Goal: Communication & Community: Answer question/provide support

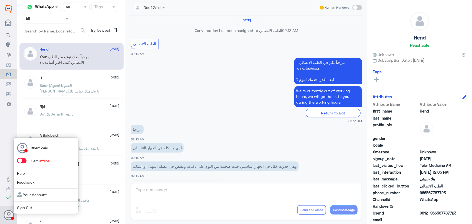
scroll to position [246, 0]
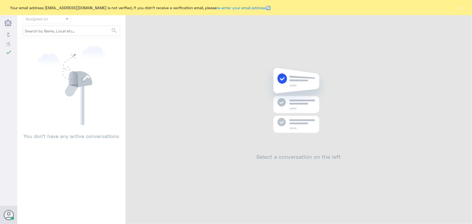
click at [462, 10] on button "×" at bounding box center [461, 7] width 5 height 5
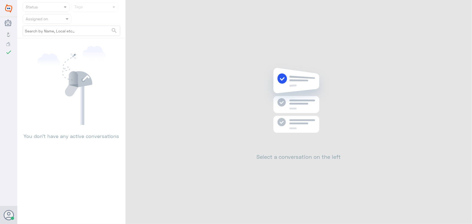
click at [462, 10] on div "Status Tags Assigned on search You don’t have any active conversations Select a…" at bounding box center [244, 113] width 455 height 226
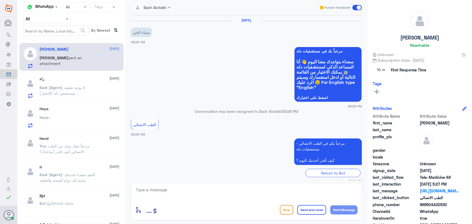
scroll to position [117, 0]
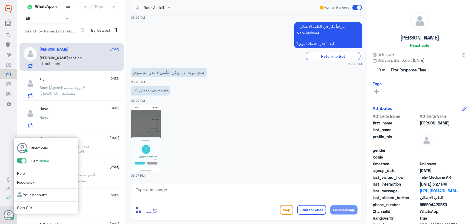
click at [19, 160] on span at bounding box center [21, 160] width 9 height 5
click at [0, 0] on input "checkbox" at bounding box center [0, 0] width 0 height 0
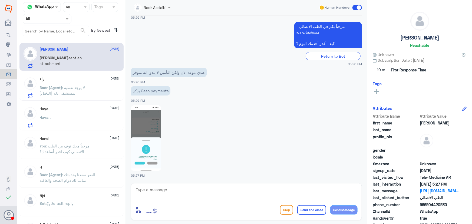
click at [61, 91] on p "Badr (Agent) : لا يوجد تغطية بمستشفى دله (النخيل)" at bounding box center [70, 92] width 61 height 14
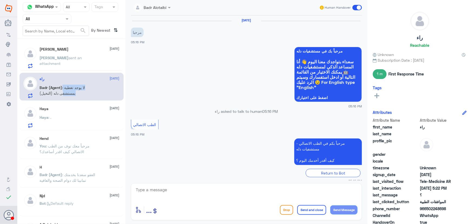
scroll to position [240, 0]
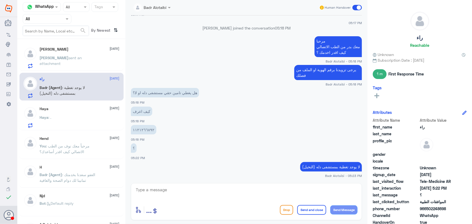
click at [64, 114] on div "Haya 3 September Haya : ." at bounding box center [80, 117] width 80 height 21
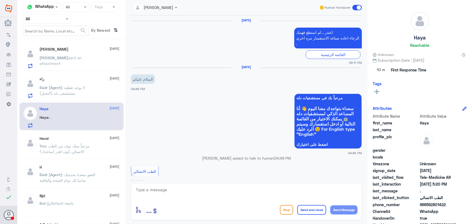
scroll to position [341, 0]
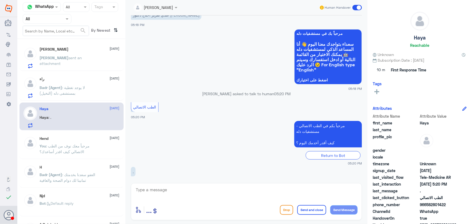
click at [63, 92] on span ": لا يوجد تغطية بمستشفى دله (النخيل)" at bounding box center [62, 90] width 45 height 10
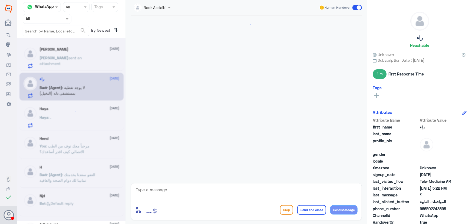
scroll to position [240, 0]
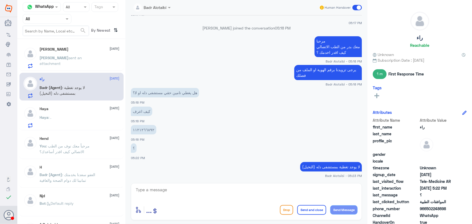
click at [68, 110] on div "Haya 3 September" at bounding box center [80, 109] width 80 height 5
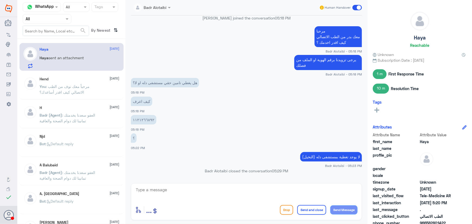
scroll to position [250, 0]
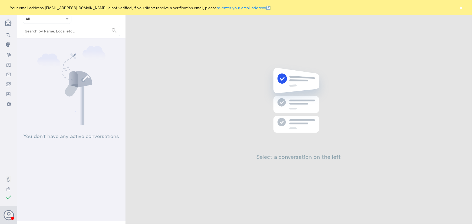
click at [461, 7] on button "×" at bounding box center [461, 7] width 5 height 5
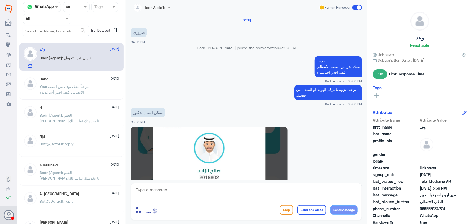
scroll to position [307, 0]
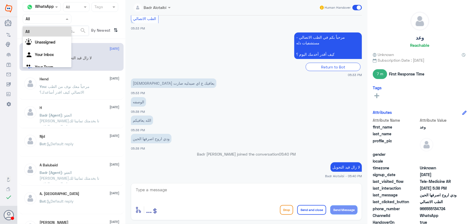
click at [49, 21] on input "text" at bounding box center [41, 19] width 30 height 6
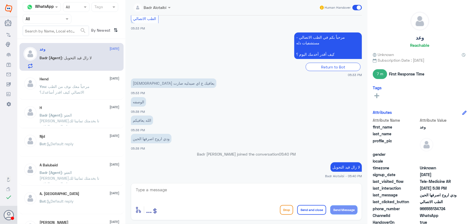
click at [47, 21] on input "text" at bounding box center [41, 19] width 30 height 6
drag, startPoint x: 47, startPoint y: 21, endPoint x: 48, endPoint y: 26, distance: 5.1
click at [47, 21] on input "text" at bounding box center [41, 19] width 30 height 6
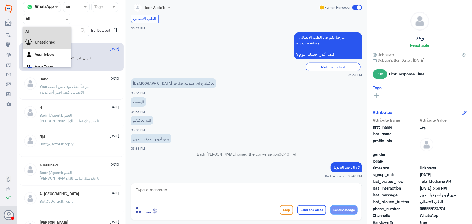
click at [50, 46] on div "Unassigned" at bounding box center [47, 43] width 49 height 12
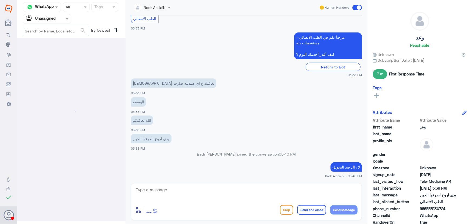
scroll to position [0, 0]
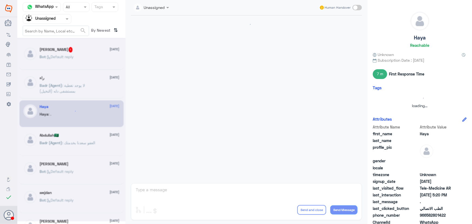
click at [45, 21] on input "text" at bounding box center [41, 19] width 30 height 6
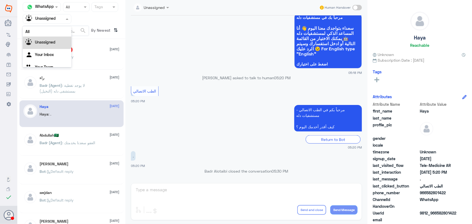
scroll to position [7, 0]
click at [76, 49] on div "Abdulrahman 1 3 September" at bounding box center [80, 49] width 80 height 5
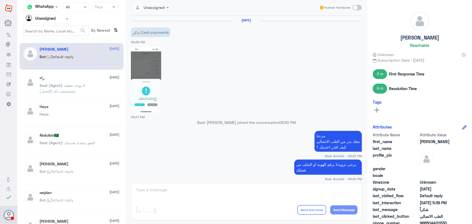
scroll to position [330, 0]
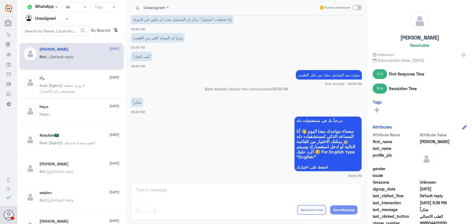
click at [61, 30] on input "text" at bounding box center [56, 31] width 66 height 10
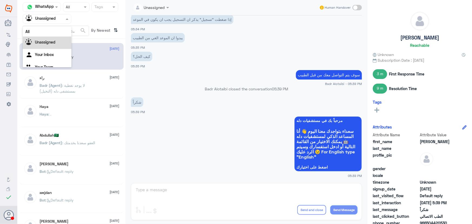
click at [54, 21] on input "text" at bounding box center [41, 19] width 30 height 6
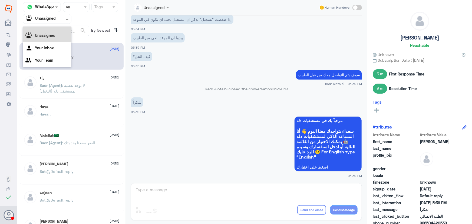
click at [54, 28] on div "All" at bounding box center [47, 25] width 49 height 10
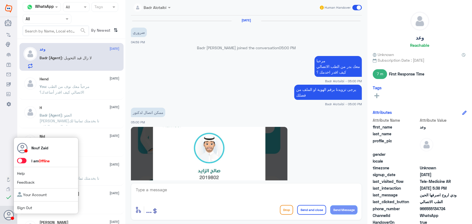
scroll to position [307, 0]
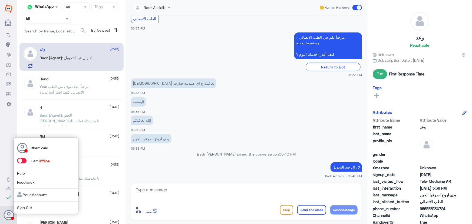
click at [19, 161] on span at bounding box center [21, 160] width 9 height 5
click at [0, 0] on input "checkbox" at bounding box center [0, 0] width 0 height 0
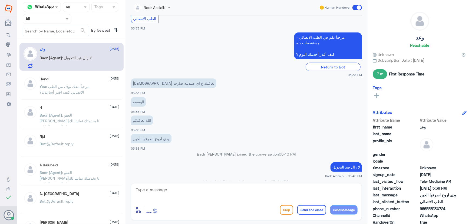
scroll to position [317, 0]
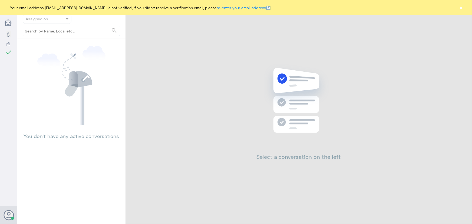
click at [464, 8] on button "×" at bounding box center [461, 7] width 5 height 5
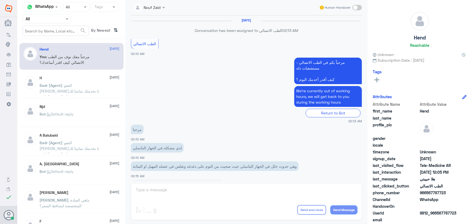
scroll to position [246, 0]
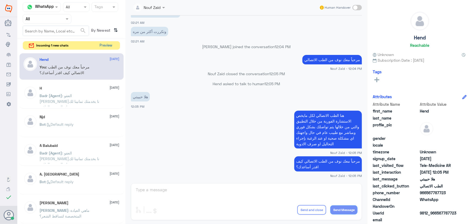
click at [101, 45] on button "Preview" at bounding box center [106, 45] width 17 height 8
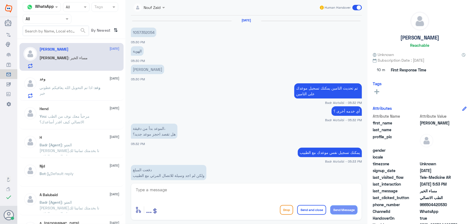
scroll to position [268, 0]
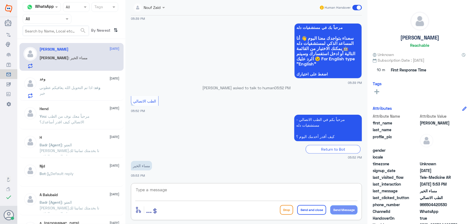
click at [180, 193] on textarea at bounding box center [246, 192] width 223 height 13
click at [196, 187] on textarea at bounding box center [246, 192] width 223 height 13
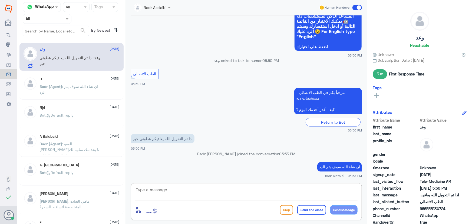
scroll to position [248, 0]
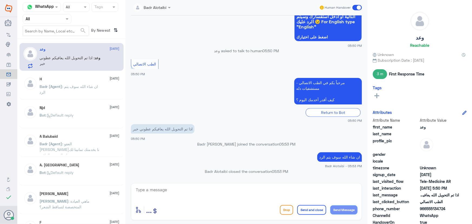
click at [78, 80] on div "H 10 August" at bounding box center [80, 79] width 80 height 5
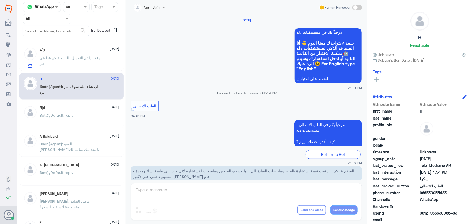
scroll to position [258, 0]
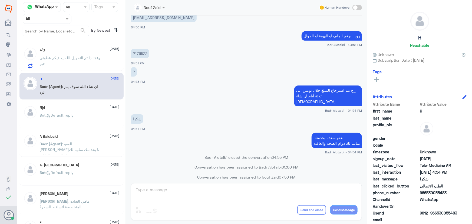
click at [68, 63] on p "وعد : اذا تم التحويل الله يعافيكم عطوني خبر" at bounding box center [70, 62] width 61 height 14
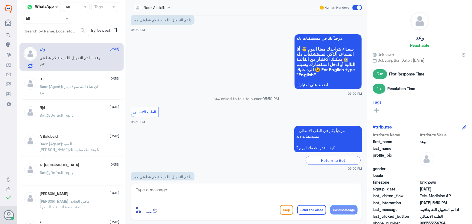
scroll to position [248, 0]
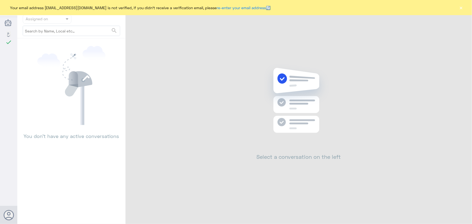
click at [457, 6] on div "Your email address [EMAIL_ADDRESS][DOMAIN_NAME] is not verified, if you didn't …" at bounding box center [236, 7] width 472 height 15
click at [459, 7] on div "Your email address [EMAIL_ADDRESS][DOMAIN_NAME] is not verified, if you didn't …" at bounding box center [236, 7] width 472 height 15
click at [463, 7] on button "×" at bounding box center [461, 7] width 5 height 5
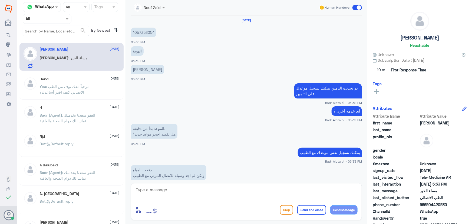
scroll to position [268, 0]
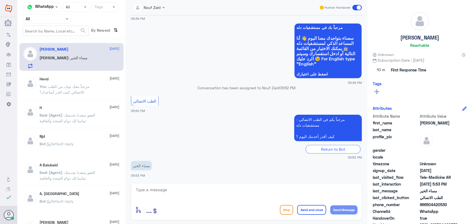
drag, startPoint x: 168, startPoint y: 202, endPoint x: 166, endPoint y: 195, distance: 7.4
click at [168, 200] on div "enter flow name ... Drop Send and close Send Message" at bounding box center [246, 201] width 231 height 37
click at [165, 193] on textarea at bounding box center [246, 192] width 223 height 13
paste textarea "مرحباً معك نوف من الطب الاتصالي كيف اقدر أساعدك؟"
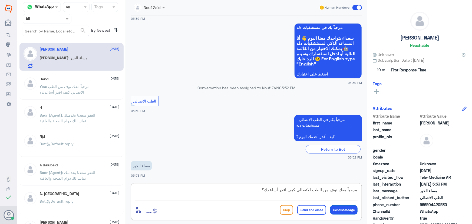
type textarea "مرحباً معك نوف من الطب الاتصالي كيف اقدر أساعدك؟"
click at [353, 211] on button "Send Message" at bounding box center [344, 209] width 27 height 9
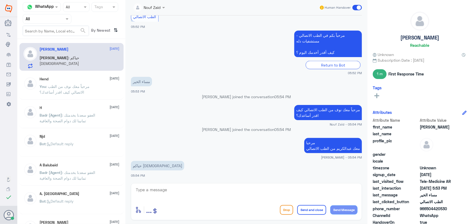
scroll to position [361, 0]
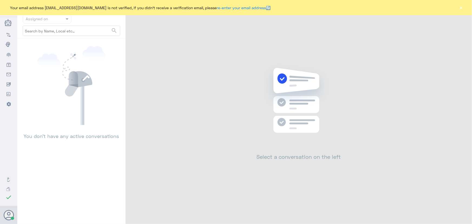
click at [460, 6] on button "×" at bounding box center [461, 7] width 5 height 5
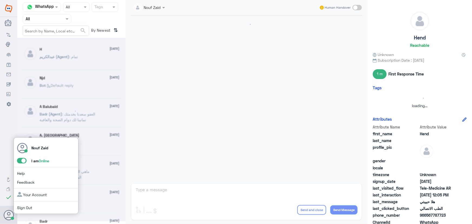
click at [23, 160] on span at bounding box center [21, 160] width 9 height 5
click at [0, 0] on input "checkbox" at bounding box center [0, 0] width 0 height 0
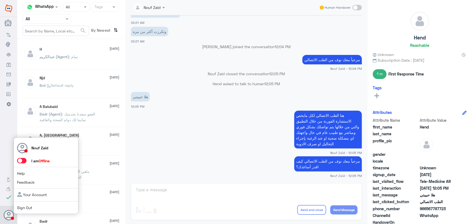
click at [22, 160] on span at bounding box center [21, 160] width 9 height 5
click at [0, 0] on input "checkbox" at bounding box center [0, 0] width 0 height 0
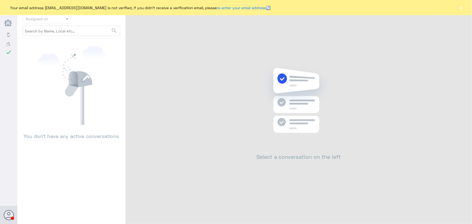
click at [456, 10] on div "Your email address [EMAIL_ADDRESS][DOMAIN_NAME] is not verified, if you didn't …" at bounding box center [236, 7] width 472 height 15
click at [460, 10] on button "×" at bounding box center [461, 7] width 5 height 5
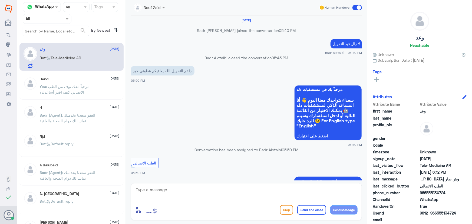
scroll to position [266, 0]
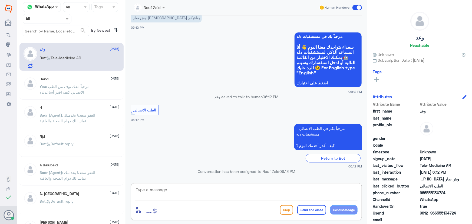
click at [183, 188] on textarea at bounding box center [246, 192] width 223 height 13
drag, startPoint x: 178, startPoint y: 190, endPoint x: 98, endPoint y: 190, distance: 80.7
click at [98, 190] on div "Channel WhatsApp Status × All Tags Agent Filter All search By Newest ⇅ وعد 3 Se…" at bounding box center [244, 113] width 455 height 226
type textarea "v"
click at [148, 102] on div "وعد asked to talk to human 06:12 PM" at bounding box center [246, 99] width 231 height 10
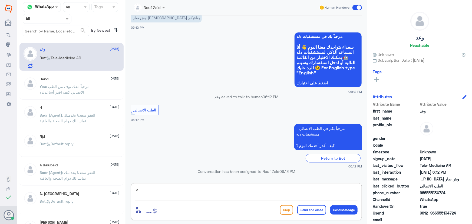
drag, startPoint x: 150, startPoint y: 192, endPoint x: 105, endPoint y: 189, distance: 45.0
click at [105, 189] on div "Channel WhatsApp Status × All Tags Agent Filter All search By Newest ⇅ وعد 3 Se…" at bounding box center [244, 113] width 455 height 226
type textarea "v"
drag, startPoint x: 121, startPoint y: 190, endPoint x: 96, endPoint y: 188, distance: 25.3
click at [97, 190] on div "Channel WhatsApp Status × All Tags Agent Filter All search By Newest ⇅ وعد 3 Se…" at bounding box center [244, 113] width 455 height 226
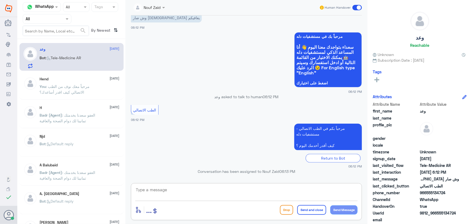
paste textarea "مرحباً معك نوف من الطب الاتصالي كيف اقدر أساعدك؟"
type textarea "مرحباً معك نوف من الطب الاتصالي كيف اقدر أساعدك؟"
click at [336, 210] on button "Send Message" at bounding box center [344, 209] width 27 height 9
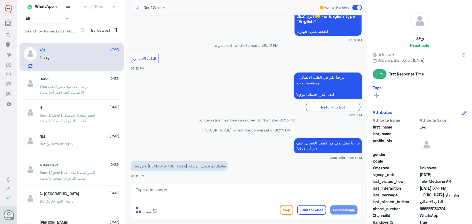
scroll to position [766, 0]
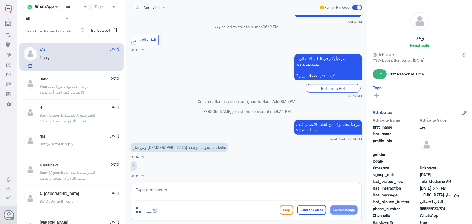
click at [192, 195] on textarea at bounding box center [246, 192] width 223 height 13
click at [187, 189] on textarea at bounding box center [246, 192] width 223 height 13
type textarea "j"
click at [333, 190] on textarea "تحت الأجراء عند التحويل سيتم التواصل معك مباشرة" at bounding box center [246, 192] width 223 height 13
click at [339, 189] on textarea "تحت الأجراء عند التحويل سيتم التواصل معك مباشرة" at bounding box center [246, 192] width 223 height 13
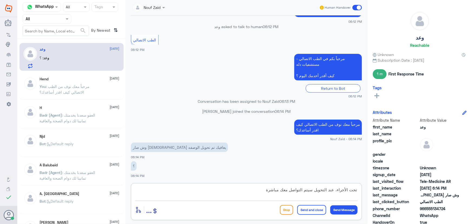
drag, startPoint x: 330, startPoint y: 191, endPoint x: 336, endPoint y: 190, distance: 6.1
click at [336, 190] on textarea "تحت الأجراء، عند التحويل سيتم التواصل معك مباشرة" at bounding box center [246, 192] width 223 height 13
type textarea "تحت الأجراء، في حال تم التحويل سيتم التواصل معك مباشرة"
click at [346, 210] on button "Send Message" at bounding box center [344, 209] width 27 height 9
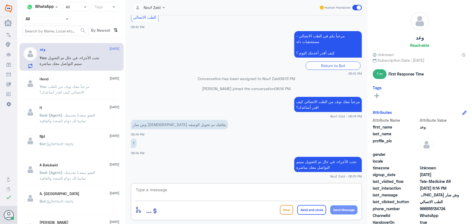
drag, startPoint x: 260, startPoint y: 195, endPoint x: 254, endPoint y: 199, distance: 7.7
click at [260, 195] on textarea at bounding box center [246, 192] width 223 height 13
click at [90, 65] on p "You : تحت الأجراء، في حال تم التحويل سيتم التواصل معك مباشرة" at bounding box center [70, 62] width 61 height 14
click at [356, 8] on span at bounding box center [357, 7] width 9 height 5
click at [0, 0] on input "checkbox" at bounding box center [0, 0] width 0 height 0
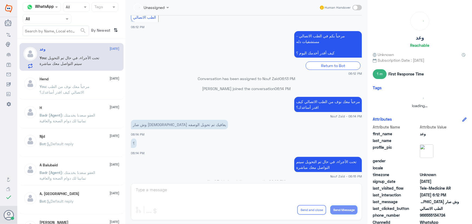
scroll to position [799, 0]
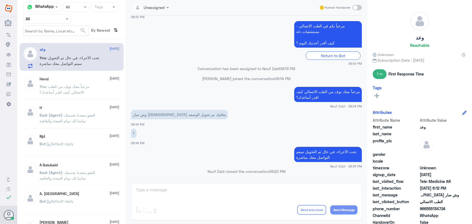
click at [87, 81] on div "Hend 1 September" at bounding box center [80, 79] width 80 height 5
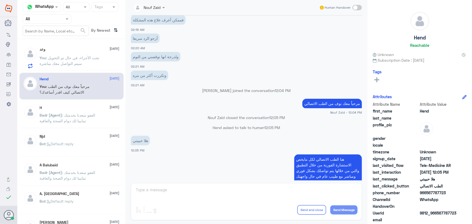
click at [74, 65] on span ": تحت الأجراء، في حال تم التحويل سيتم التواصل معك مباشرة" at bounding box center [70, 60] width 60 height 10
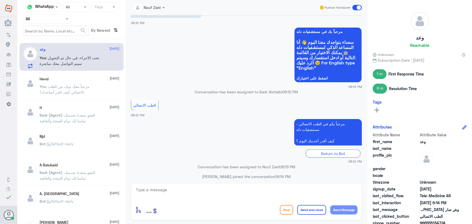
scroll to position [249, 0]
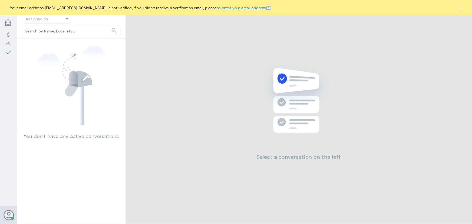
click at [460, 8] on button "×" at bounding box center [461, 7] width 5 height 5
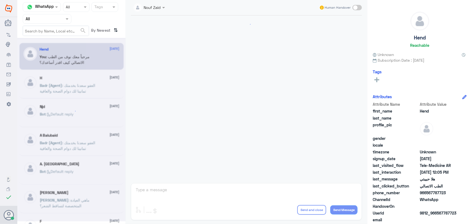
scroll to position [246, 0]
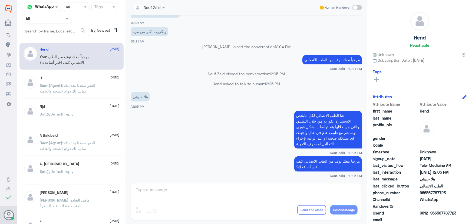
click at [34, 192] on img at bounding box center [31, 198] width 14 height 14
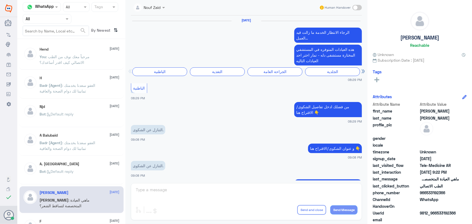
scroll to position [397, 0]
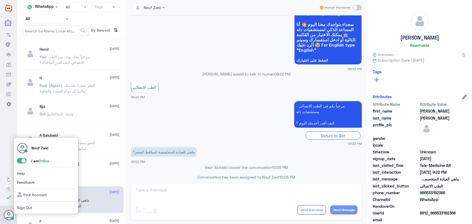
click at [22, 158] on span at bounding box center [21, 160] width 9 height 5
click at [0, 0] on input "checkbox" at bounding box center [0, 0] width 0 height 0
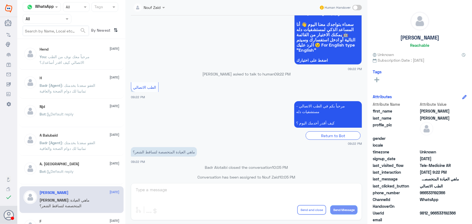
click at [128, 107] on div "6 Jan 2025 الرجاء الانتظار الخدمة ما زالت قيد العمل... هذه العيادات المتوفره في…" at bounding box center [246, 97] width 237 height 165
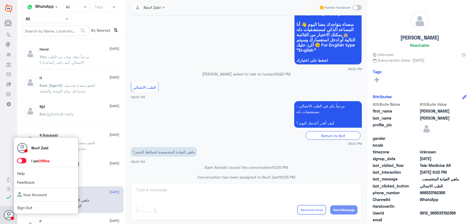
click at [22, 159] on span at bounding box center [21, 160] width 9 height 5
click at [0, 0] on input "checkbox" at bounding box center [0, 0] width 0 height 0
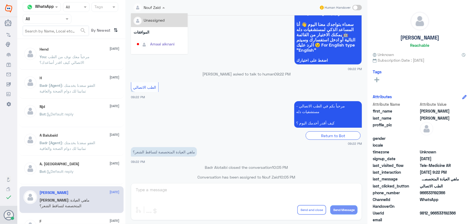
click at [155, 11] on div "Nouf Zaid" at bounding box center [147, 7] width 27 height 11
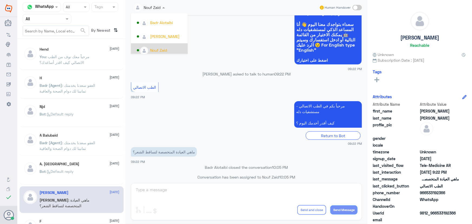
scroll to position [279, 0]
click at [175, 86] on app-msgs-text "الطب الاتصالي" at bounding box center [246, 87] width 231 height 10
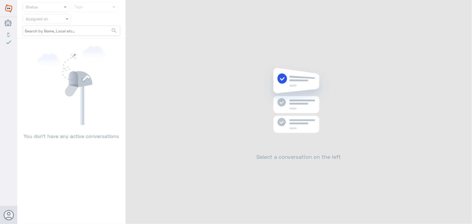
click at [463, 7] on div "Dallah Hospitals اللغة العربية check Changes are saved Nouf Zaid Help Feedback …" at bounding box center [236, 112] width 472 height 224
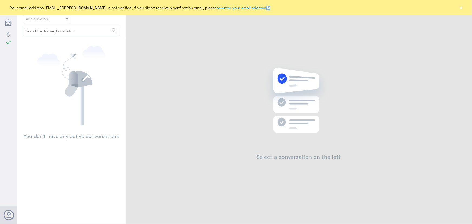
click at [465, 8] on div "Your email address [EMAIL_ADDRESS][DOMAIN_NAME] is not verified, if you didn't …" at bounding box center [236, 7] width 472 height 15
click at [464, 8] on button "×" at bounding box center [461, 7] width 5 height 5
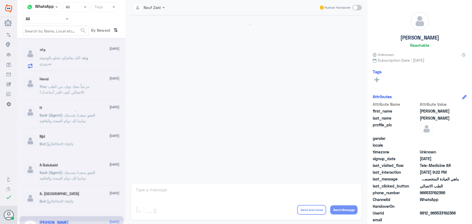
scroll to position [284, 0]
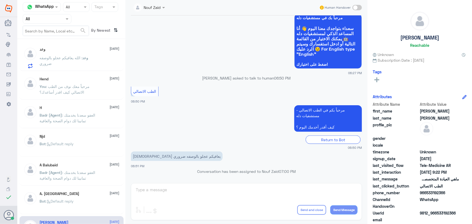
click at [164, 186] on div "Nouf Zaid Human Handover [DATE] مرحباً بك في مستشفيات دله سعداء بتواجدك معنا [D…" at bounding box center [247, 113] width 242 height 226
click at [165, 189] on div "Nouf Zaid Human Handover [DATE] مرحباً بك في مستشفيات دله سعداء بتواجدك معنا [D…" at bounding box center [247, 113] width 242 height 226
click at [84, 56] on span "وعد : الله يعافيكم عجلو بالوصفه ضروري" at bounding box center [64, 60] width 49 height 10
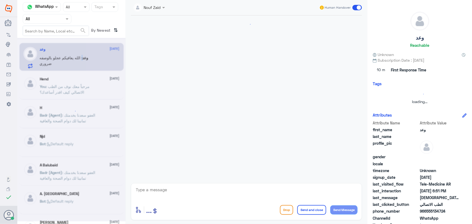
scroll to position [284, 0]
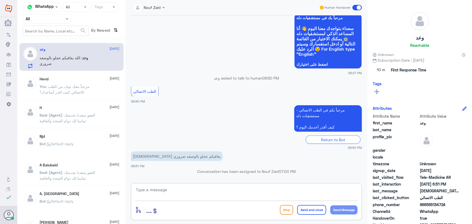
click at [172, 194] on textarea at bounding box center [246, 192] width 223 height 13
click at [213, 191] on textarea at bounding box center [246, 192] width 223 height 13
click at [230, 201] on div at bounding box center [246, 193] width 223 height 15
click at [224, 192] on textarea at bounding box center [246, 192] width 223 height 13
type textarea "س"
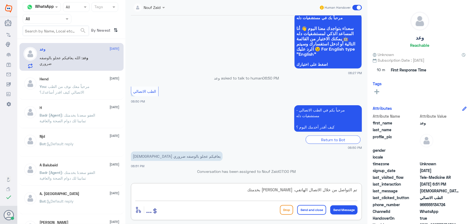
type textarea "تم التواصل من خلال الاتصال الهاتفي، [PERSON_NAME] بخدمتك"
click at [308, 211] on button "Send and close" at bounding box center [311, 210] width 29 height 10
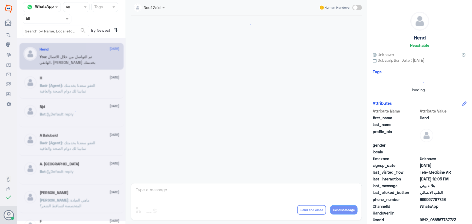
scroll to position [246, 0]
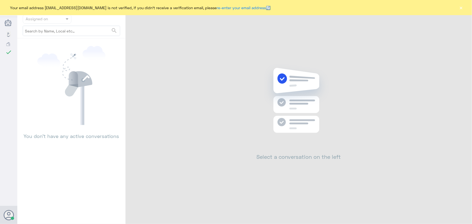
click at [460, 8] on button "×" at bounding box center [461, 7] width 5 height 5
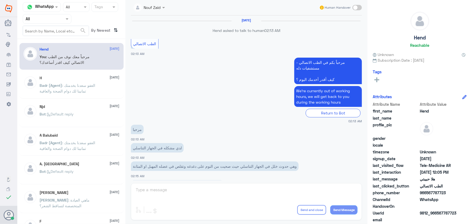
scroll to position [246, 0]
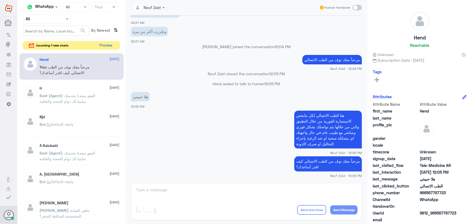
click at [109, 47] on button "Preview" at bounding box center [106, 45] width 17 height 8
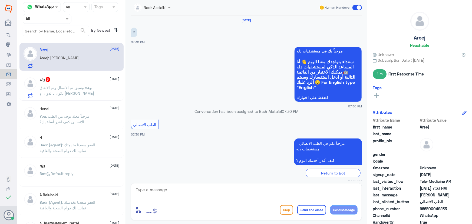
scroll to position [122, 0]
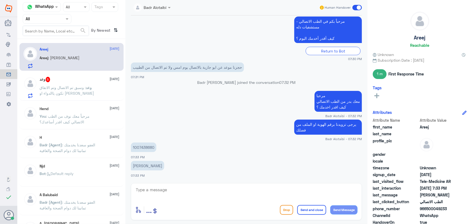
click at [59, 94] on span ": وسبق تم الاتصال وتم الاتفاق تكون ياالدواء او [PERSON_NAME]" at bounding box center [67, 90] width 55 height 10
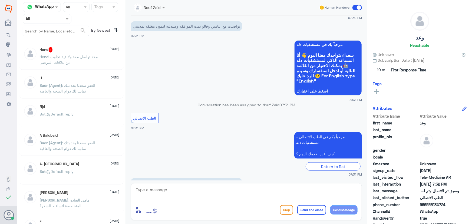
scroll to position [342, 0]
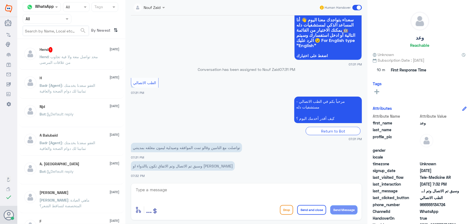
drag, startPoint x: 427, startPoint y: 204, endPoint x: 454, endPoint y: 205, distance: 27.3
click at [454, 205] on span "966555134724" at bounding box center [439, 205] width 39 height 6
copy span "555134724"
click at [201, 197] on textarea at bounding box center [246, 192] width 223 height 13
click at [97, 63] on p "Hend : محد تواصل معة ولا فية تجاوب من علاقات المرضى" at bounding box center [70, 61] width 61 height 14
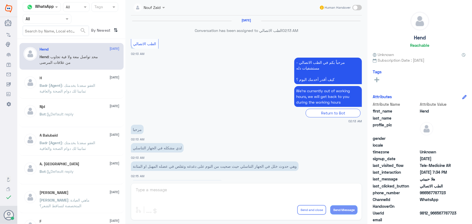
scroll to position [246, 0]
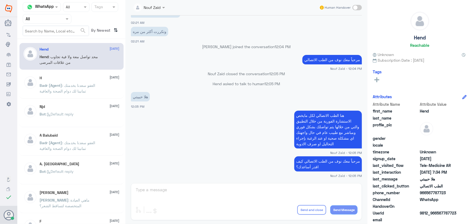
click at [89, 81] on div "H 10 August Badr (Agent) : العفو سعدنا بخدمتك تمانينا لك دوام الصحة والعافية" at bounding box center [80, 86] width 80 height 20
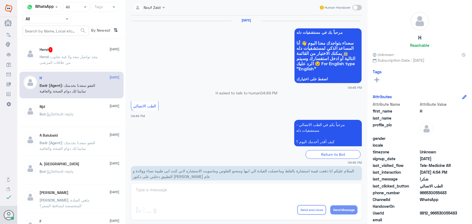
scroll to position [258, 0]
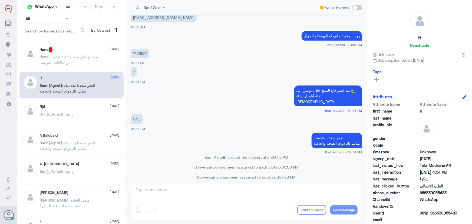
click at [90, 64] on p "Hend : محد تواصل معة ولا فية تجاوب من علاقات المرضى" at bounding box center [70, 61] width 61 height 14
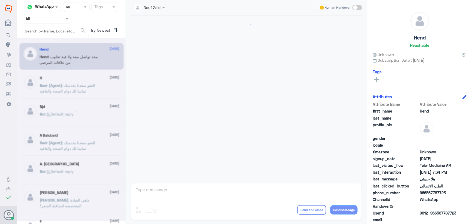
scroll to position [246, 0]
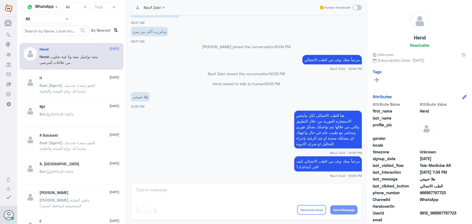
click at [42, 86] on span "Badr (Agent)" at bounding box center [51, 85] width 23 height 5
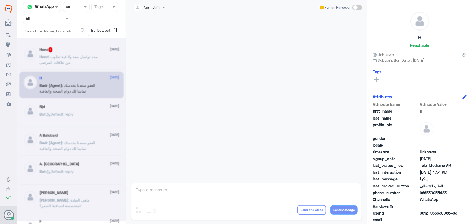
scroll to position [258, 0]
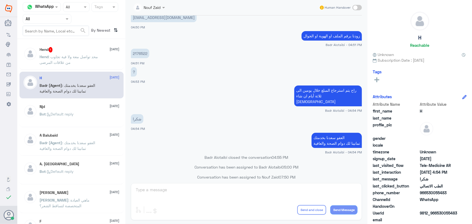
click at [45, 52] on h5 "Hend 1" at bounding box center [46, 49] width 13 height 5
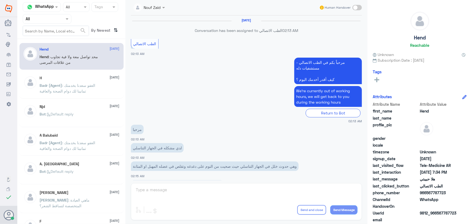
scroll to position [246, 0]
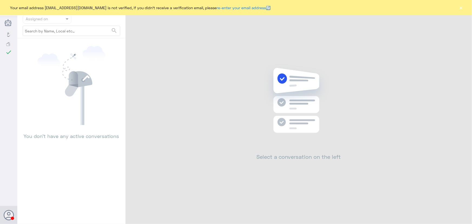
click at [457, 8] on div "Your email address [EMAIL_ADDRESS][DOMAIN_NAME] is not verified, if you didn't …" at bounding box center [236, 7] width 472 height 15
click at [460, 8] on button "×" at bounding box center [461, 7] width 5 height 5
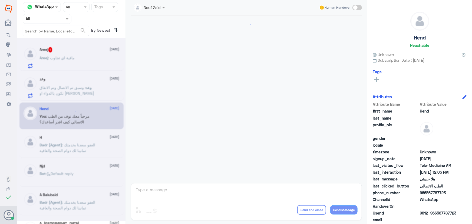
scroll to position [196, 0]
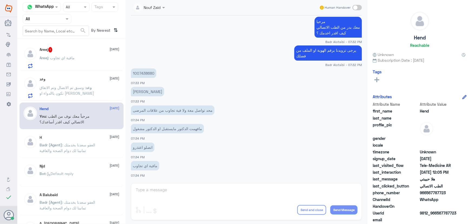
click at [83, 57] on div "Areej : مافية اي تجاوب" at bounding box center [80, 62] width 80 height 12
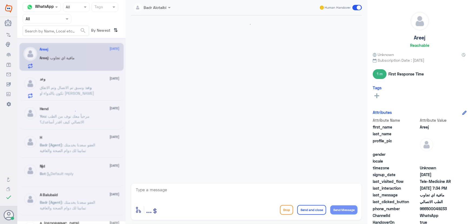
scroll to position [196, 0]
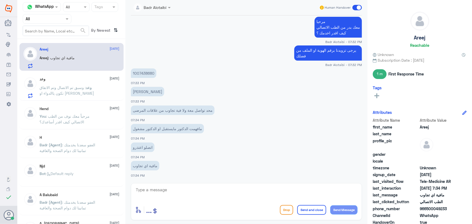
click at [80, 87] on span ": وسبق تم الاتصال وتم الاتفاق تكون ياالدواء او النهدي" at bounding box center [67, 90] width 55 height 10
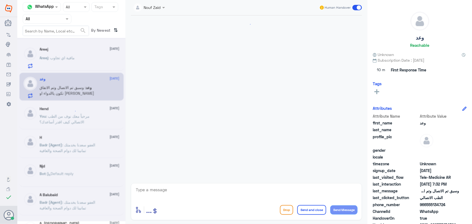
scroll to position [342, 0]
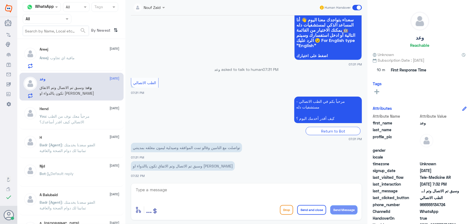
drag, startPoint x: 165, startPoint y: 191, endPoint x: 169, endPoint y: 191, distance: 3.8
click at [165, 191] on textarea at bounding box center [246, 192] width 223 height 13
type textarea "صحيح تم الاتفاق على الدواء او [PERSON_NAME]"
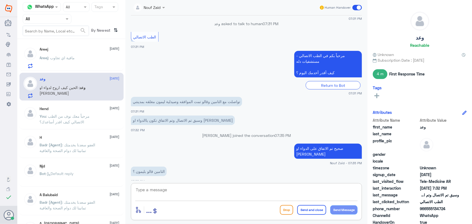
scroll to position [397, 0]
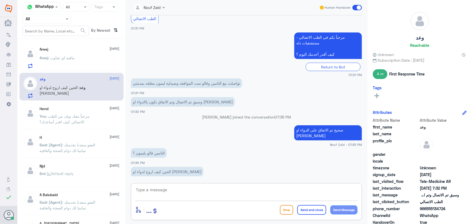
click at [195, 192] on textarea at bounding box center [246, 192] width 223 height 13
type textarea "لحظات من فضلك"
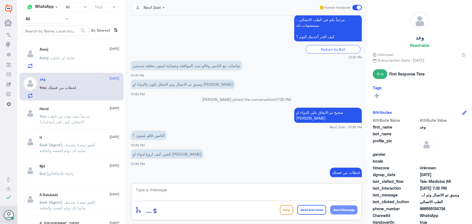
click at [161, 195] on textarea at bounding box center [246, 192] width 223 height 13
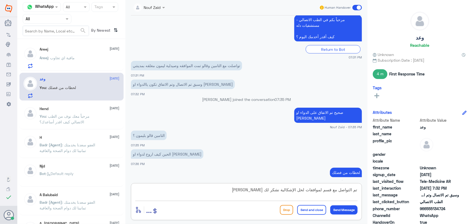
click at [322, 190] on textarea "تم التواصل مع قسم لموافقات لحل الإشكالية نشكر لك حسن انتظارك" at bounding box center [246, 192] width 223 height 13
click at [238, 189] on textarea "تم التواصل مع قسم الموافقات لحل الإشكالية نشكر لك حسن انتظارك" at bounding box center [246, 192] width 223 height 13
click at [215, 192] on textarea "تم التواصل مع قسم الموافقات لحل الإشكالية نشكر لك حسن انتظارك، سيتم التواصلل مع…" at bounding box center [246, 192] width 223 height 13
type textarea "تم التواصل مع قسم الموافقات لحل الإشكالية نشكر لك [PERSON_NAME]، سيتم التواصل م…"
click at [341, 206] on button "Send Message" at bounding box center [344, 209] width 27 height 9
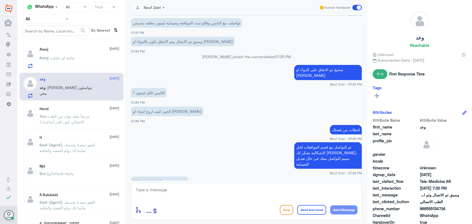
scroll to position [461, 0]
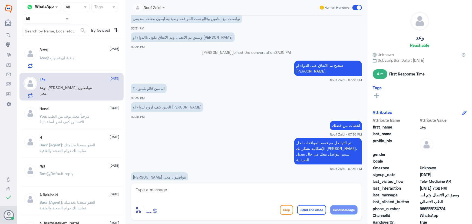
click at [208, 193] on textarea at bounding box center [246, 192] width 223 height 13
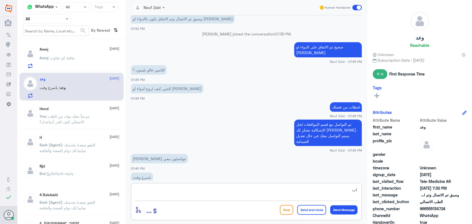
type textarea "ا"
type textarea "ن"
type textarea "سيتم التواصل معك بإذن [DEMOGRAPHIC_DATA] في أقرب وقت"
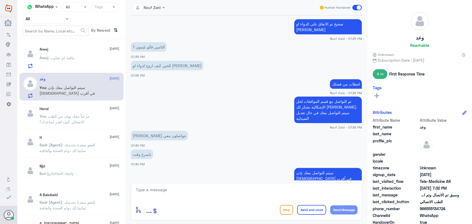
click at [74, 54] on div "Areej 3 September Areej : مافية اي تجاوب" at bounding box center [80, 57] width 80 height 21
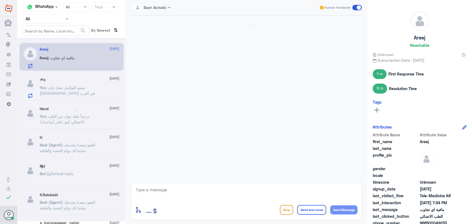
scroll to position [206, 0]
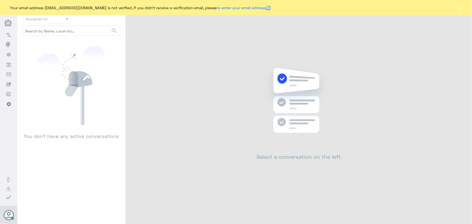
click at [461, 7] on button "×" at bounding box center [461, 7] width 5 height 5
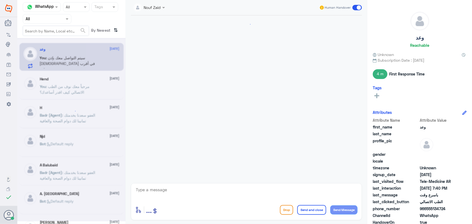
scroll to position [318, 0]
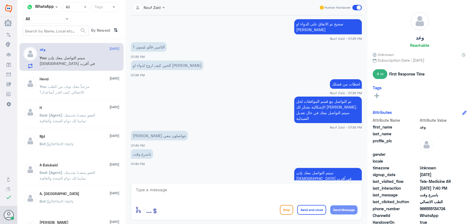
drag, startPoint x: 166, startPoint y: 193, endPoint x: 161, endPoint y: 186, distance: 8.3
click at [166, 191] on textarea at bounding box center [246, 192] width 223 height 13
type textarea "ا"
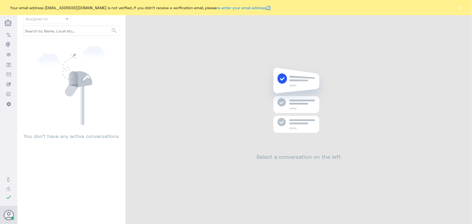
drag, startPoint x: 466, startPoint y: 9, endPoint x: 461, endPoint y: 8, distance: 4.5
click at [465, 9] on div "Your email address [EMAIL_ADDRESS][DOMAIN_NAME] is not verified, if you didn't …" at bounding box center [236, 7] width 472 height 15
click at [460, 8] on button "×" at bounding box center [461, 7] width 5 height 5
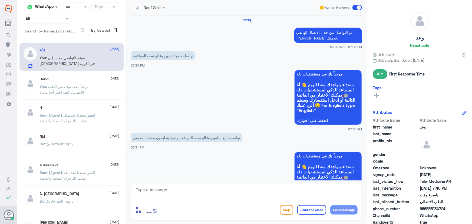
scroll to position [318, 0]
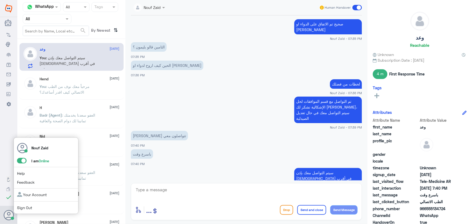
click at [23, 158] on span at bounding box center [21, 160] width 9 height 5
click at [0, 0] on input "checkbox" at bounding box center [0, 0] width 0 height 0
click at [23, 159] on span at bounding box center [21, 160] width 9 height 5
click at [0, 0] on input "checkbox" at bounding box center [0, 0] width 0 height 0
click at [20, 160] on span at bounding box center [21, 160] width 9 height 5
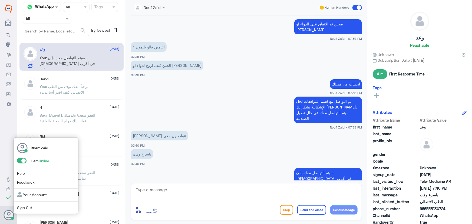
click at [0, 0] on input "checkbox" at bounding box center [0, 0] width 0 height 0
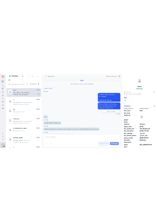
scroll to position [246, 0]
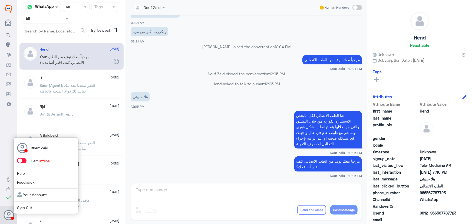
drag, startPoint x: 24, startPoint y: 164, endPoint x: 24, endPoint y: 161, distance: 3.0
click at [24, 164] on div "Nouf Zaid I am Offline Help Feedback Your Account Sign Out" at bounding box center [46, 176] width 65 height 77
click at [24, 161] on span at bounding box center [21, 160] width 9 height 5
click at [0, 0] on input "checkbox" at bounding box center [0, 0] width 0 height 0
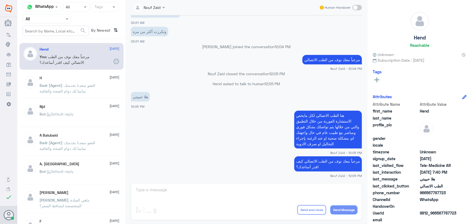
click at [463, 192] on div "phone_number [PHONE_NUMBER]" at bounding box center [420, 193] width 94 height 7
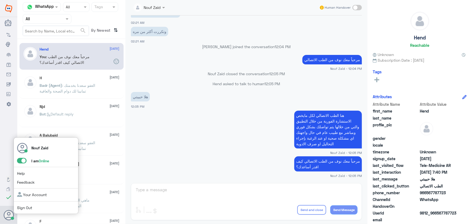
click at [18, 160] on span at bounding box center [21, 160] width 9 height 5
click at [0, 0] on input "checkbox" at bounding box center [0, 0] width 0 height 0
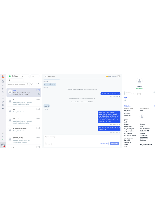
scroll to position [252, 0]
